Goal: Check status: Check status

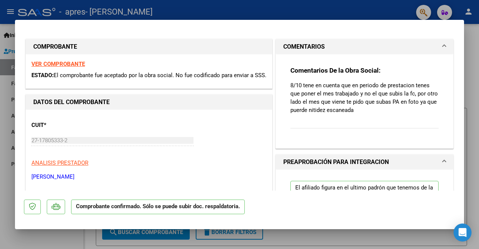
click at [49, 64] on strong "VER COMPROBANTE" at bounding box center [57, 64] width 53 height 7
click at [468, 56] on div at bounding box center [239, 124] width 479 height 249
type input "$ 0,00"
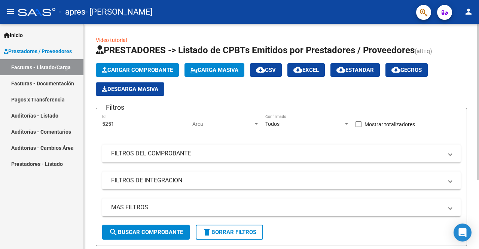
scroll to position [99, 0]
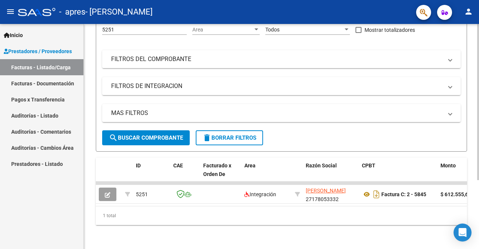
click at [464, 169] on div "Video tutorial PRESTADORES -> Listado de CPBTs Emitidos por Prestadores / Prove…" at bounding box center [282, 89] width 397 height 319
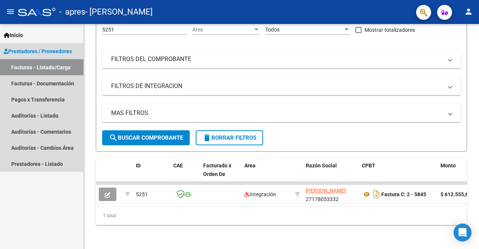
click at [46, 66] on link "Facturas - Listado/Carga" at bounding box center [41, 67] width 83 height 16
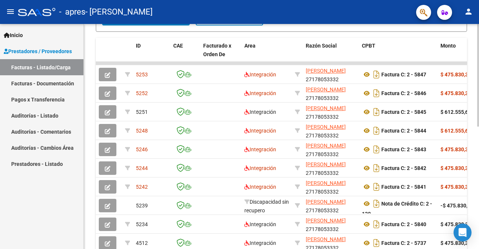
scroll to position [214, 0]
click at [477, 189] on div at bounding box center [478, 174] width 2 height 102
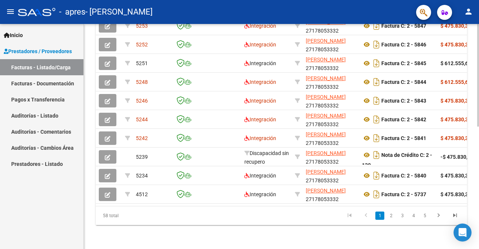
click at [477, 187] on div at bounding box center [478, 197] width 2 height 102
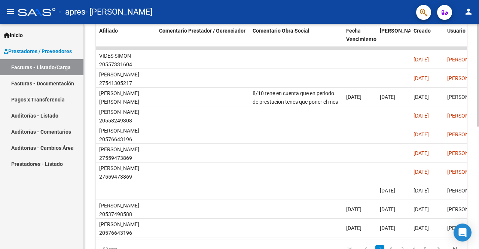
scroll to position [232, 0]
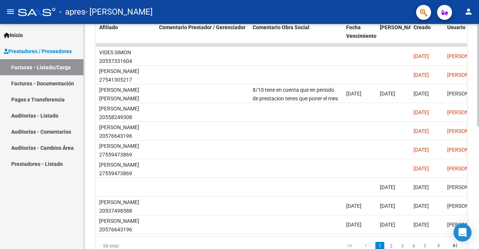
click at [478, 157] on div at bounding box center [478, 183] width 2 height 102
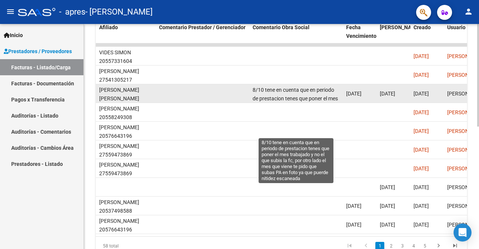
click at [266, 89] on span "8/10 tene en cuenta que en periodo de prestacion tenes que poner el mes trabaja…" at bounding box center [295, 111] width 86 height 49
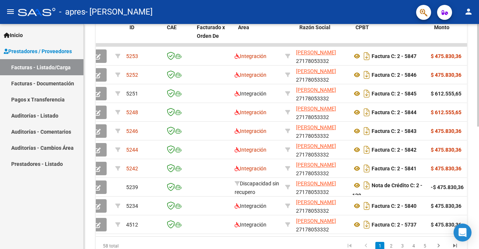
scroll to position [0, 0]
